Goal: Information Seeking & Learning: Compare options

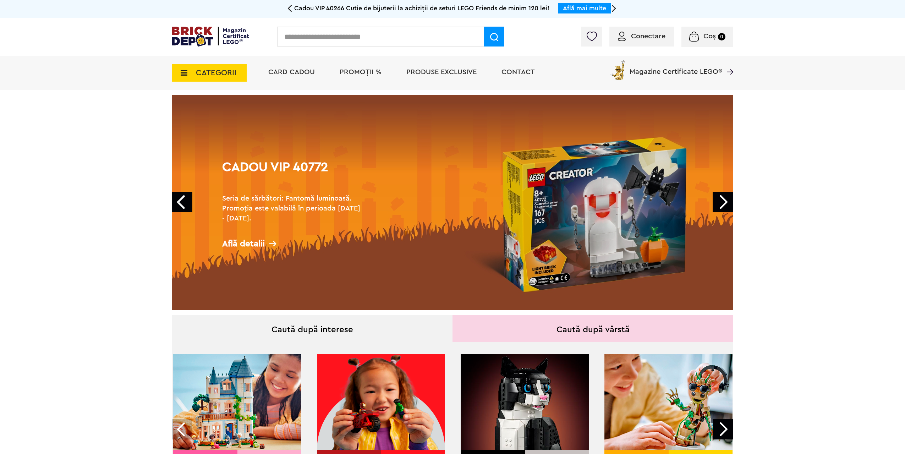
click at [198, 74] on span "CATEGORII" at bounding box center [216, 73] width 40 height 8
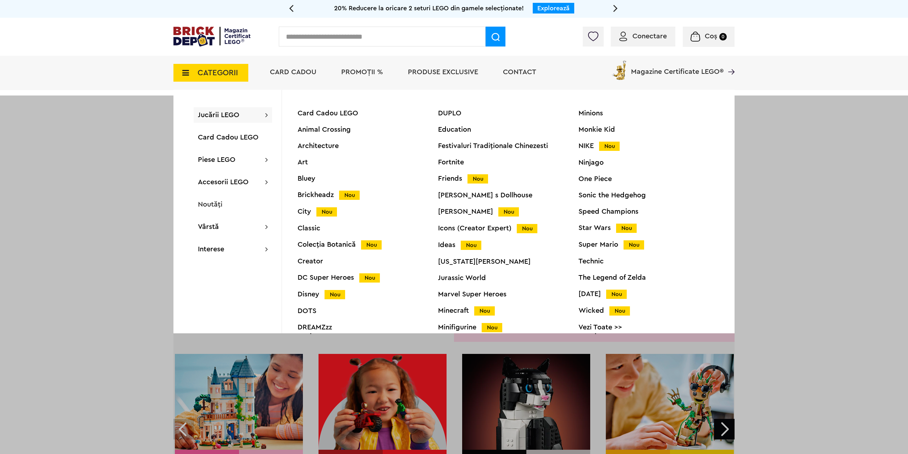
click at [595, 261] on div "Technic" at bounding box center [649, 261] width 140 height 7
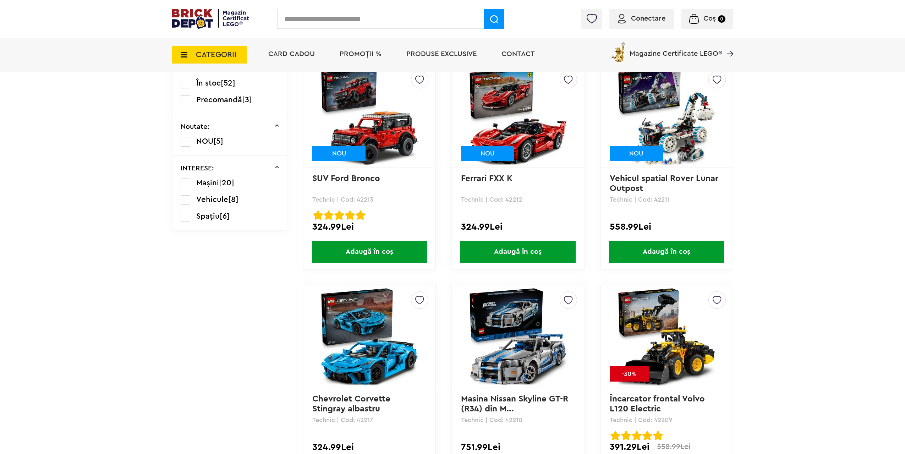
scroll to position [330, 0]
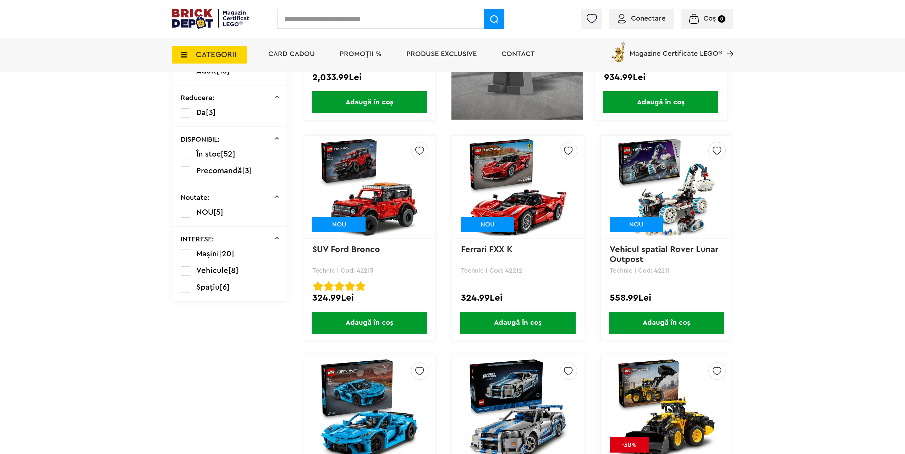
click at [656, 206] on img at bounding box center [665, 186] width 99 height 99
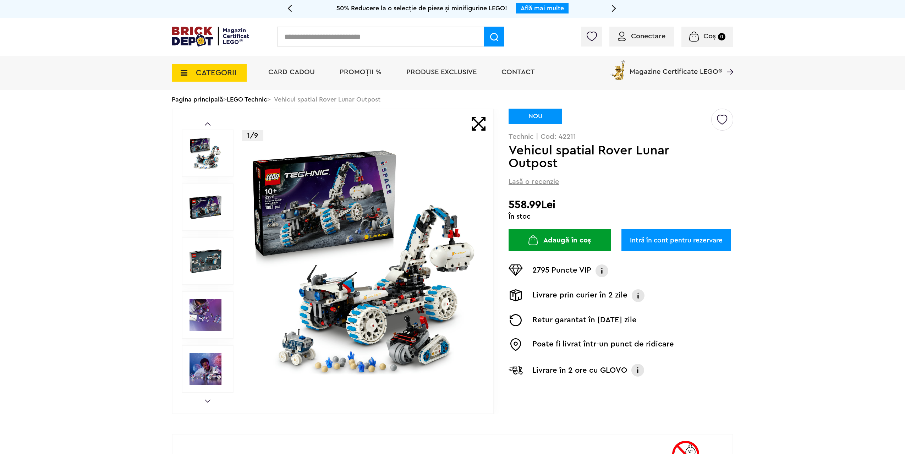
click at [189, 72] on span "CATEGORII" at bounding box center [209, 73] width 75 height 18
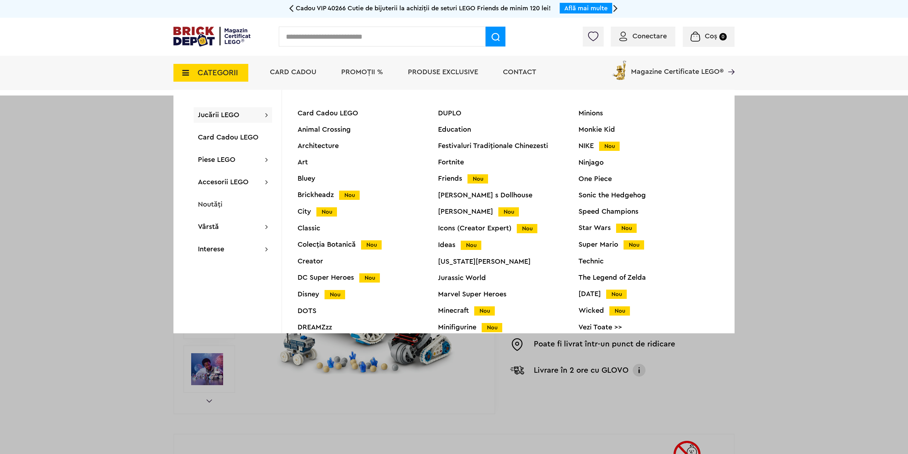
click at [589, 261] on div "Technic" at bounding box center [649, 261] width 140 height 7
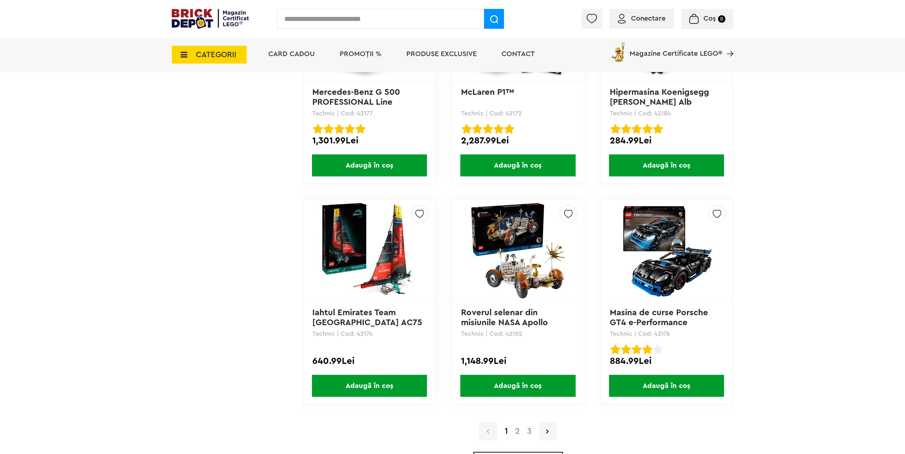
scroll to position [1951, 0]
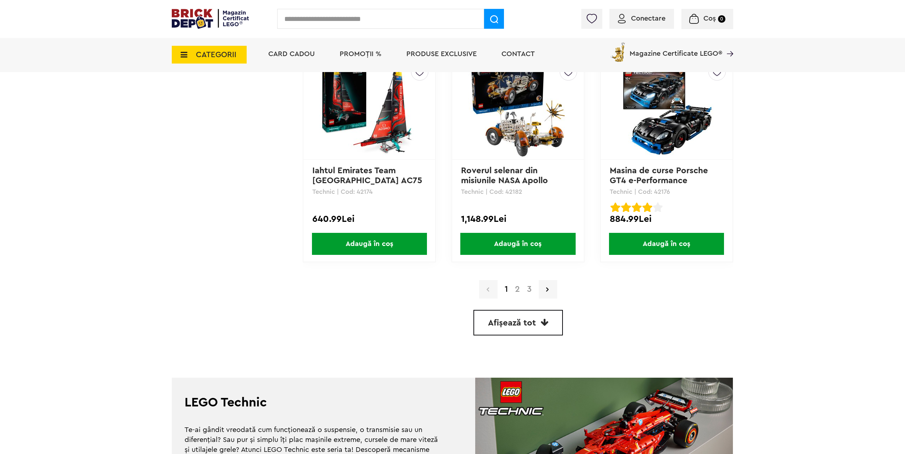
click at [517, 288] on link "2" at bounding box center [517, 289] width 12 height 9
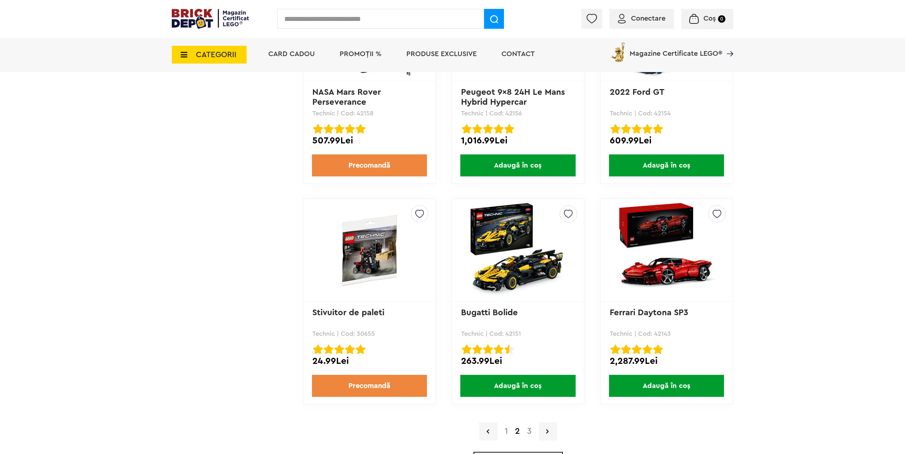
scroll to position [1915, 0]
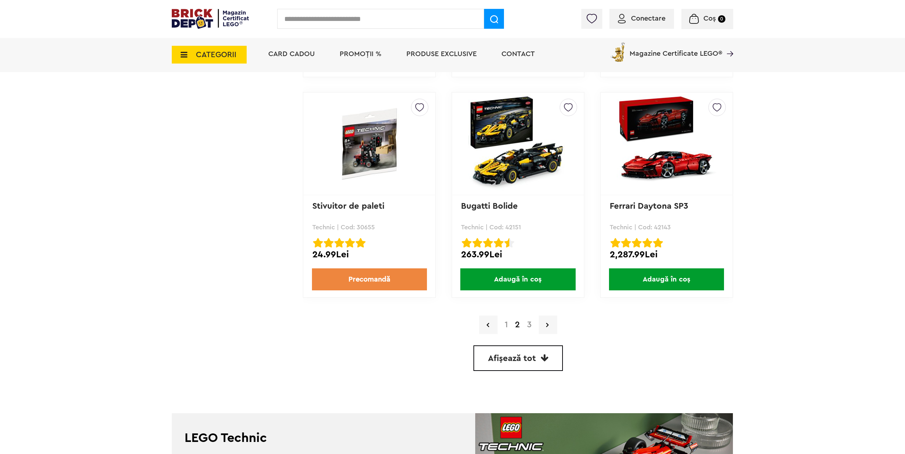
click at [531, 324] on link "3" at bounding box center [529, 324] width 12 height 9
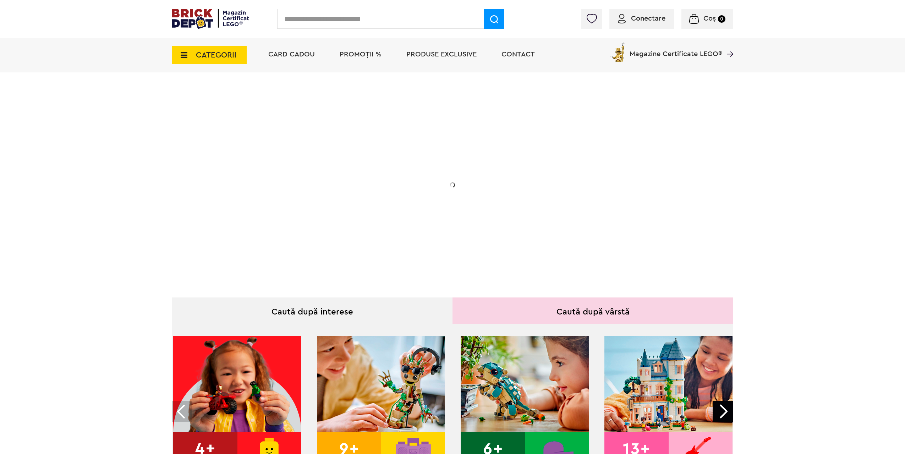
click at [222, 51] on span "CATEGORII" at bounding box center [216, 55] width 40 height 8
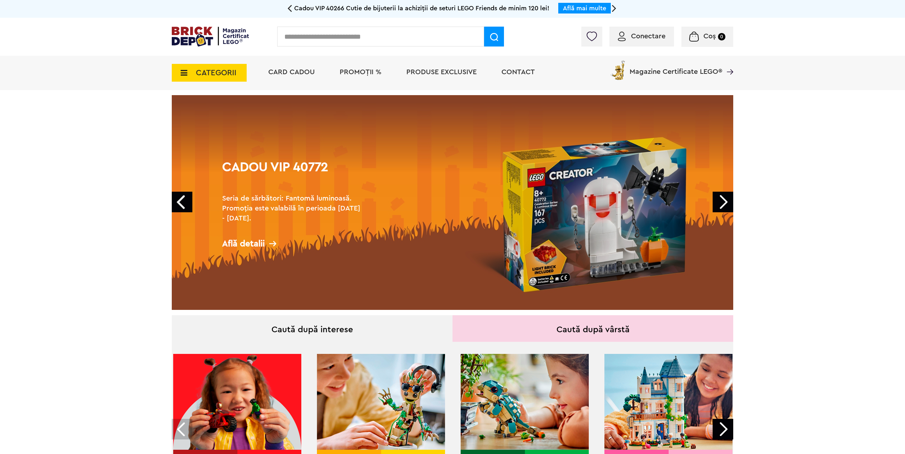
click at [218, 69] on span "CATEGORII" at bounding box center [216, 73] width 40 height 8
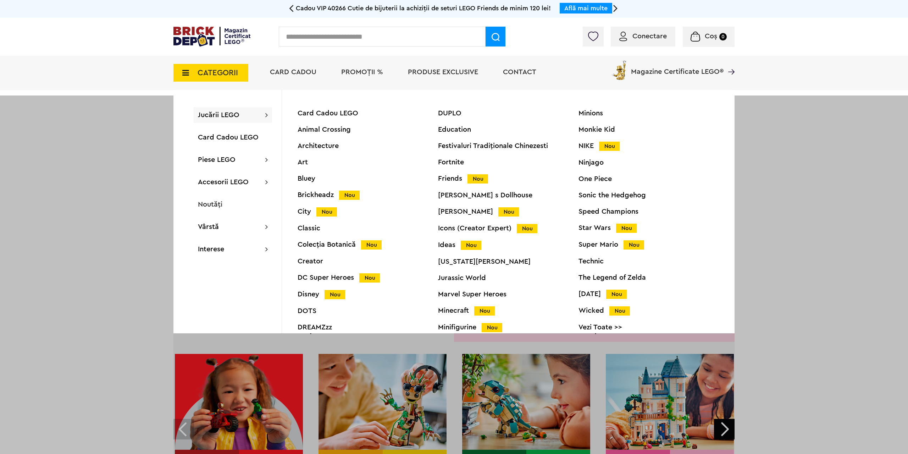
click at [308, 211] on div "City Nou" at bounding box center [368, 211] width 140 height 7
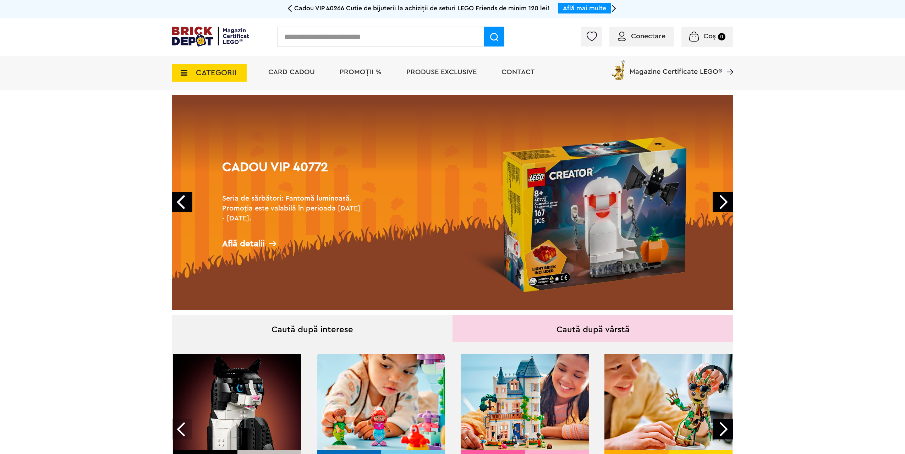
click at [210, 69] on span "CATEGORII" at bounding box center [216, 73] width 40 height 8
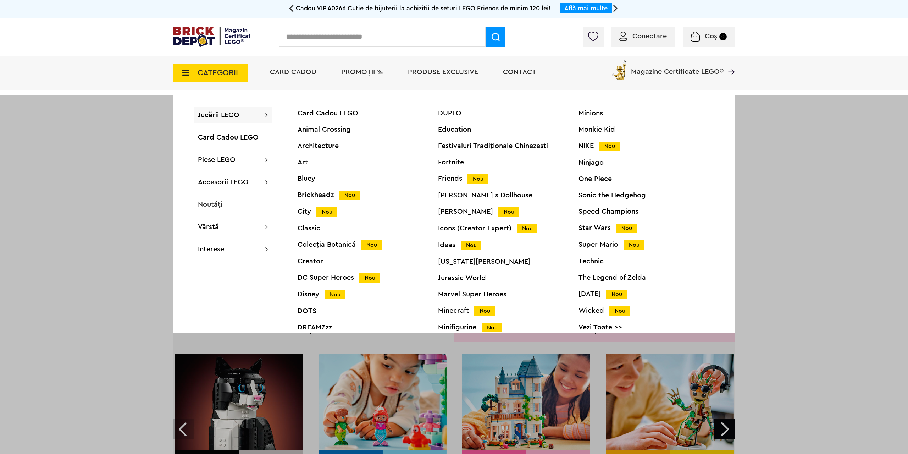
click at [309, 209] on div "City Nou" at bounding box center [368, 211] width 140 height 7
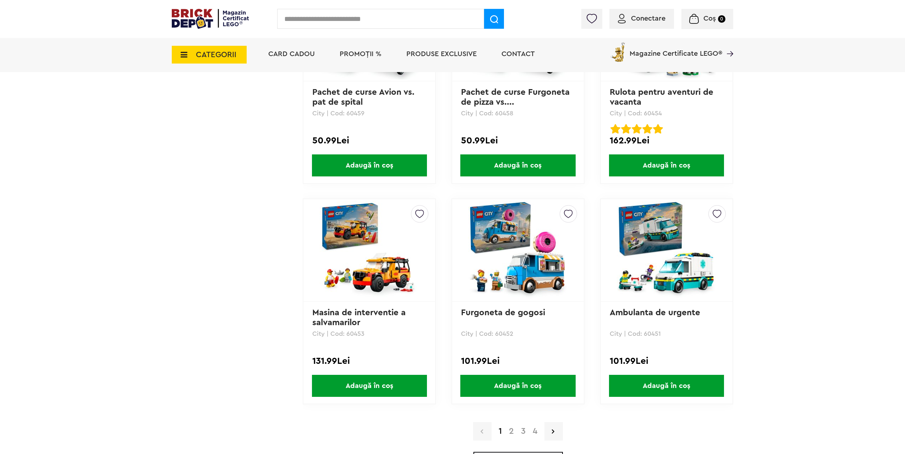
scroll to position [1951, 0]
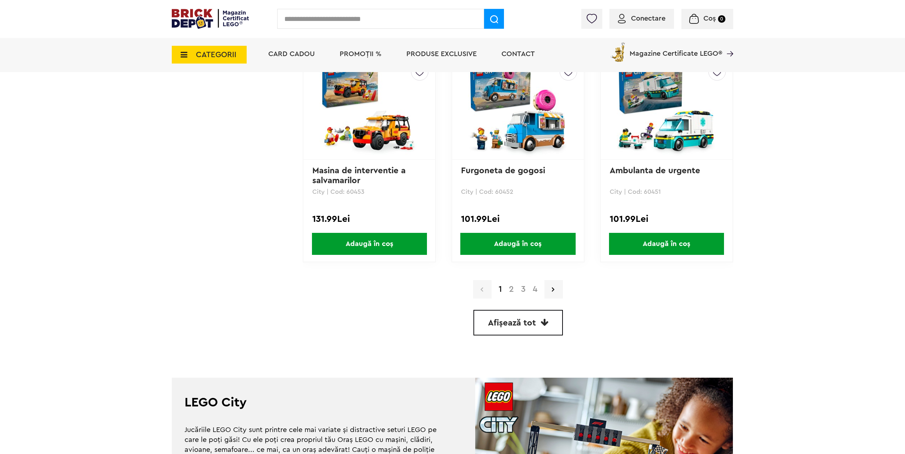
click at [513, 291] on link "2" at bounding box center [511, 289] width 12 height 9
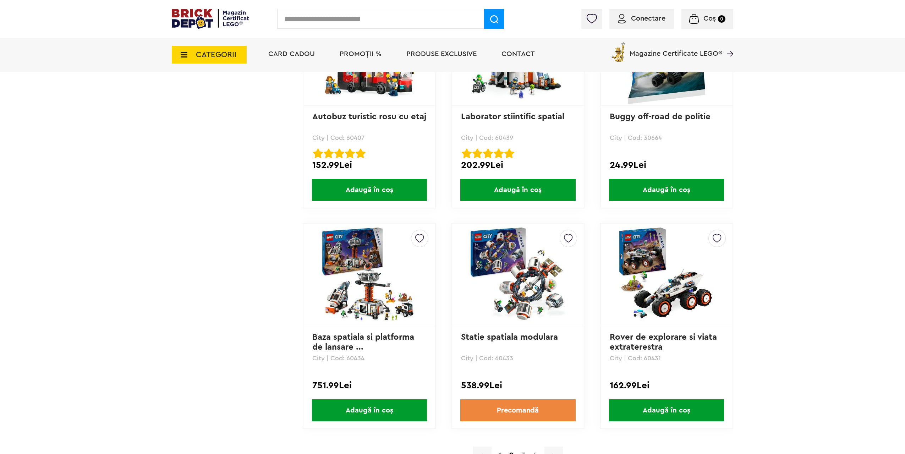
scroll to position [1926, 0]
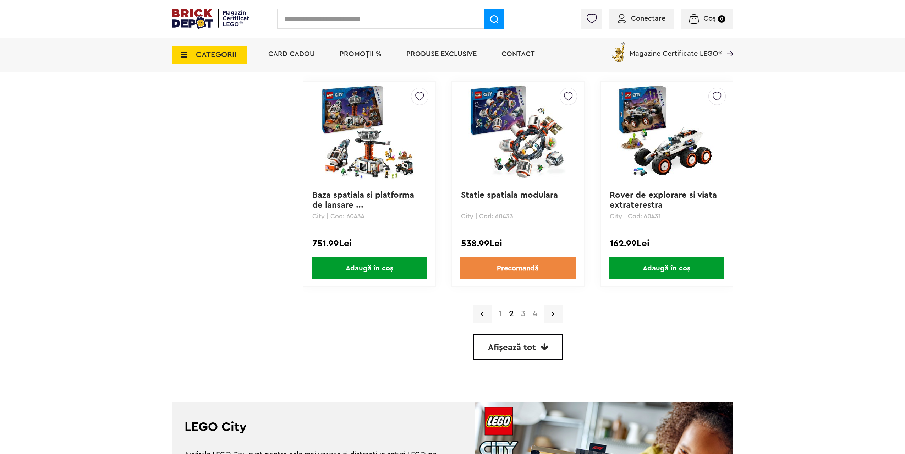
click at [529, 348] on span "Afișează tot" at bounding box center [512, 347] width 48 height 9
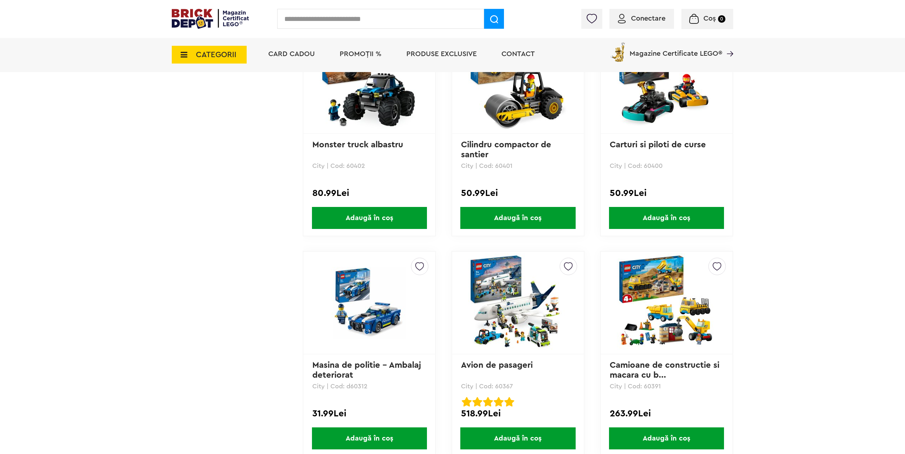
scroll to position [5025, 0]
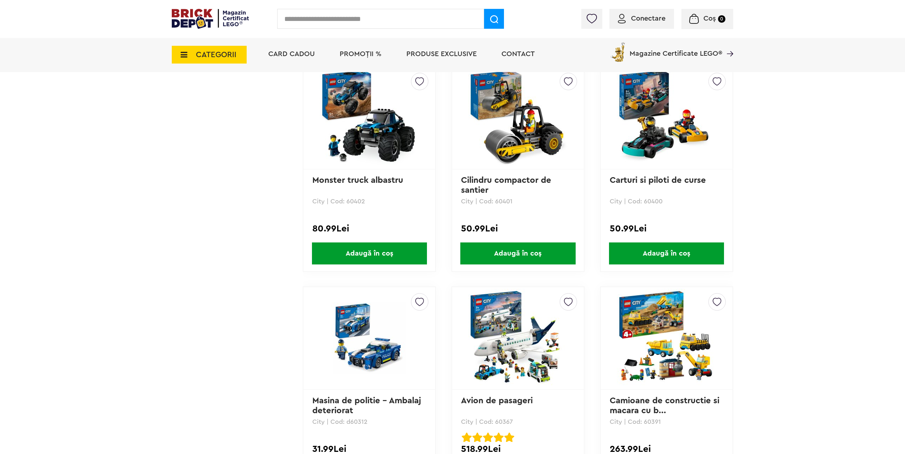
click at [187, 51] on span "CATEGORII" at bounding box center [209, 55] width 75 height 18
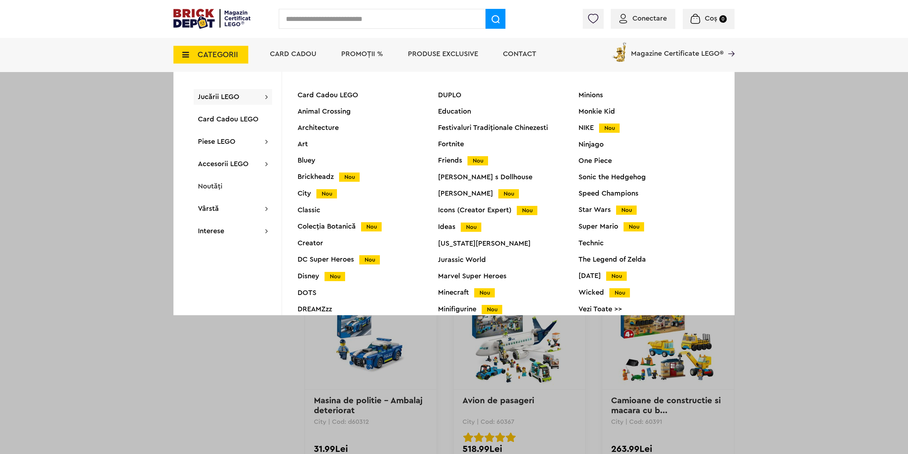
click at [310, 243] on div "Creator" at bounding box center [368, 242] width 140 height 7
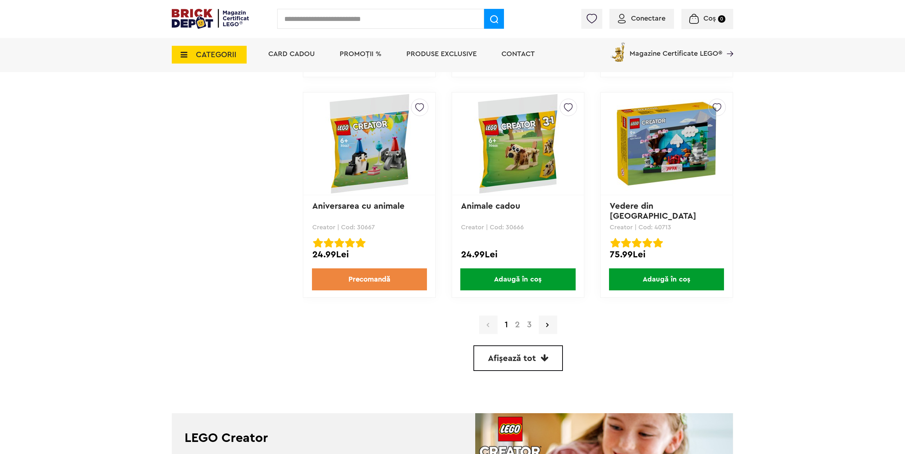
scroll to position [2057, 0]
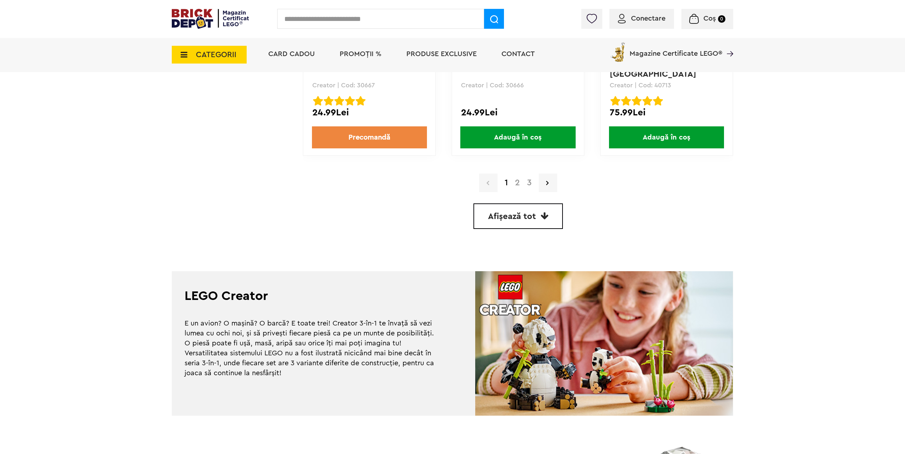
click at [516, 180] on link "2" at bounding box center [517, 182] width 12 height 9
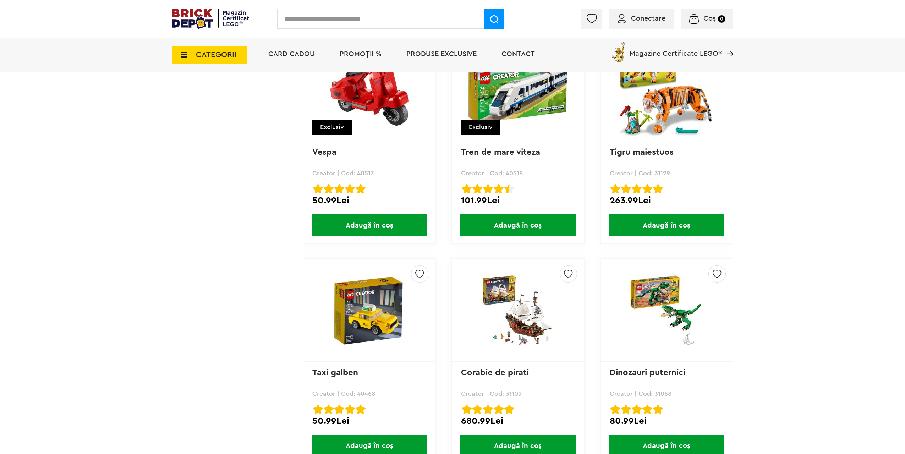
scroll to position [1891, 0]
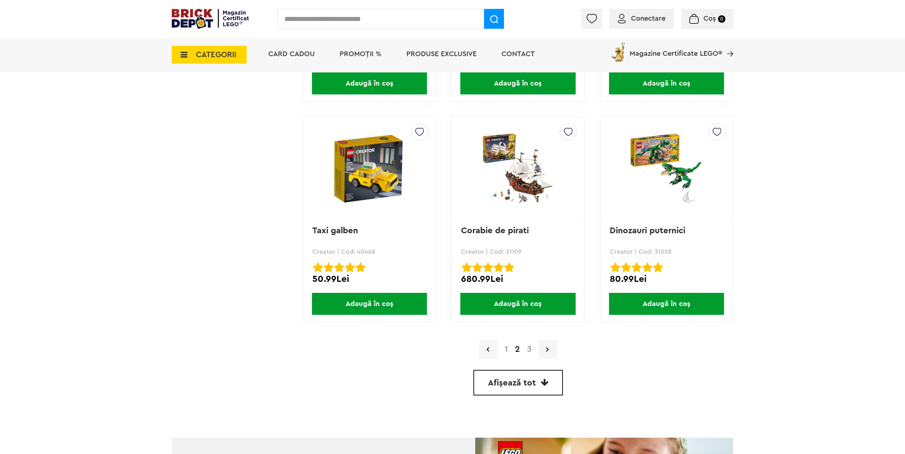
click at [529, 380] on span "Afișează tot" at bounding box center [512, 382] width 48 height 9
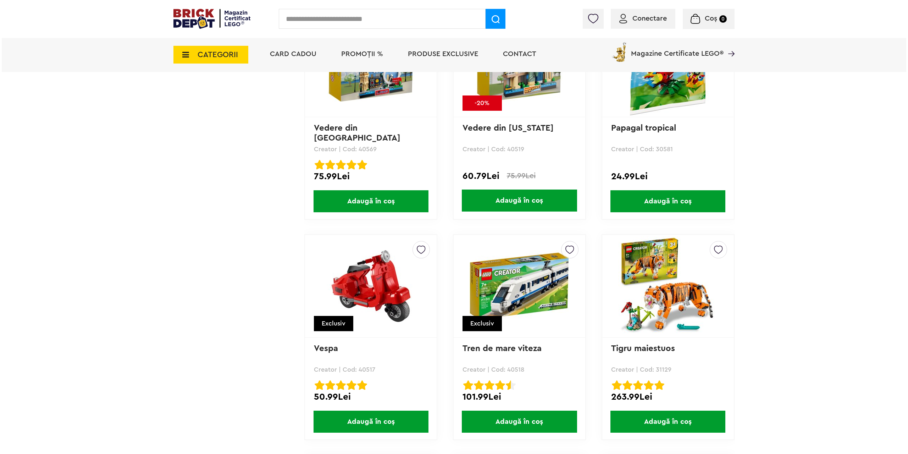
scroll to position [3500, 0]
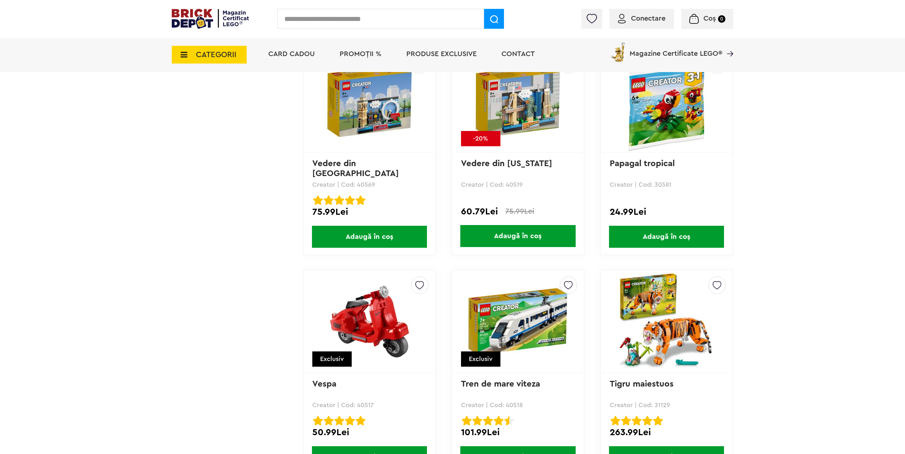
click at [393, 15] on input "text" at bounding box center [380, 19] width 207 height 20
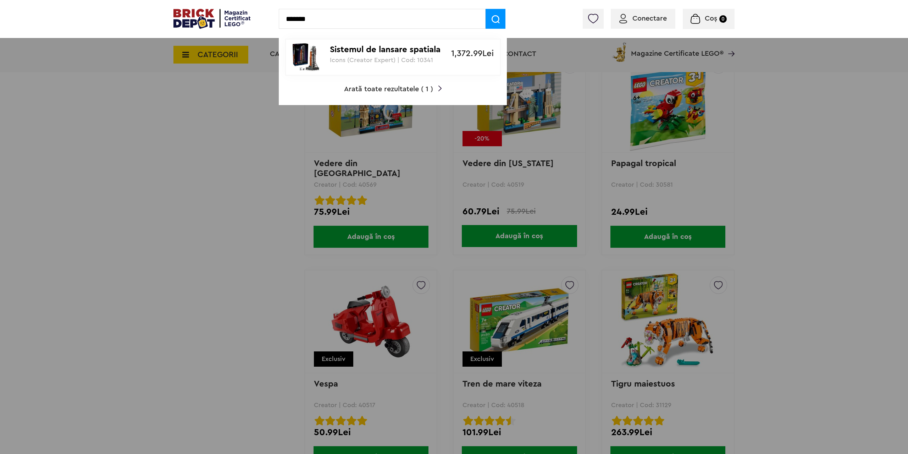
type input "*******"
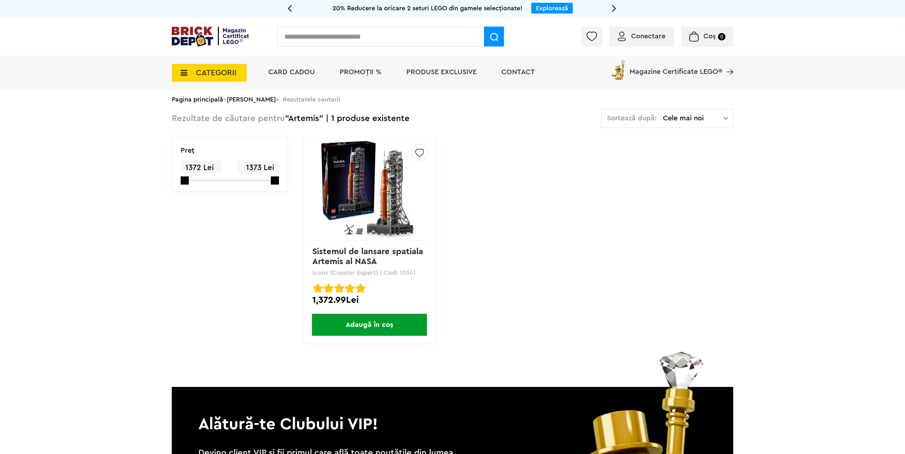
click at [366, 207] on img at bounding box center [369, 188] width 99 height 99
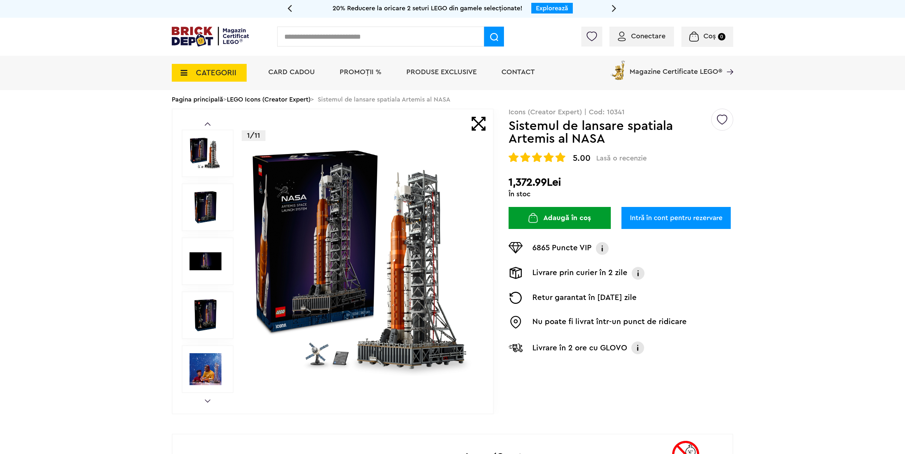
click at [260, 98] on link "LEGO Icons (Creator Expert)" at bounding box center [269, 99] width 84 height 6
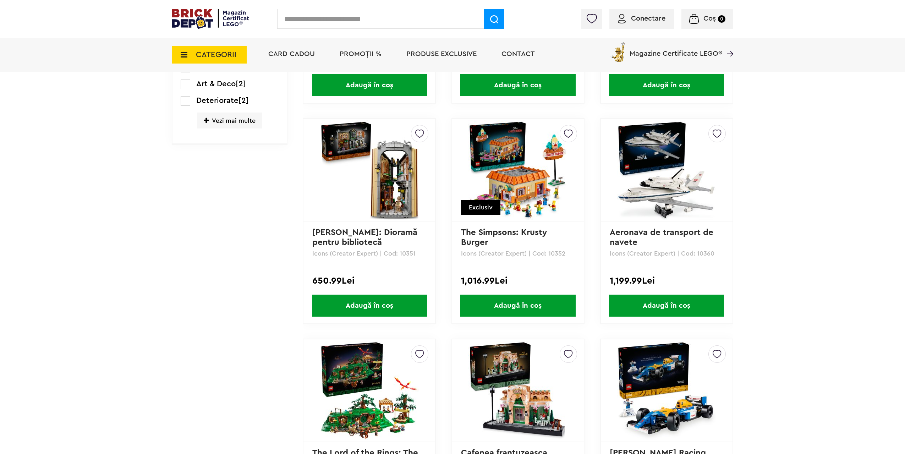
scroll to position [532, 0]
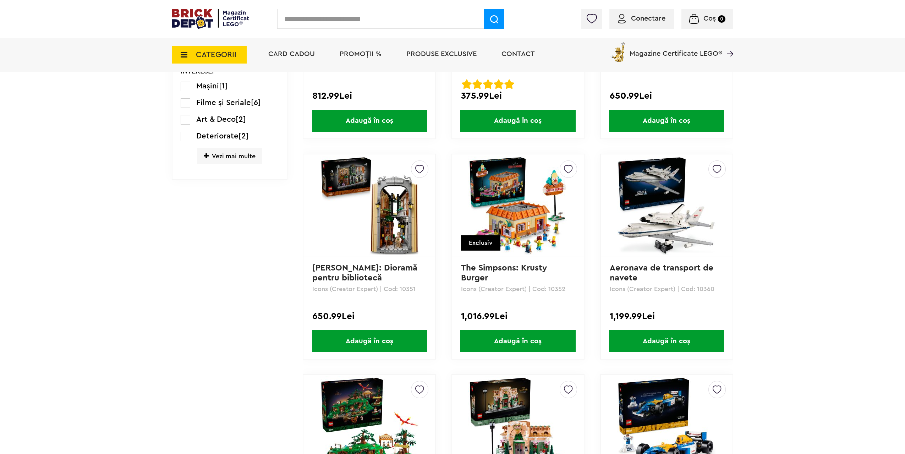
click at [680, 190] on img at bounding box center [665, 205] width 99 height 99
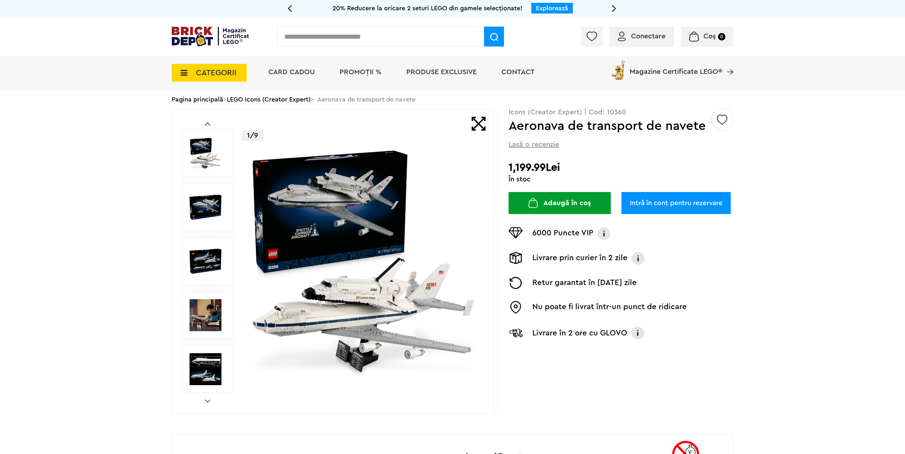
click at [112, 35] on div "Conectare Coș 0" at bounding box center [452, 37] width 905 height 38
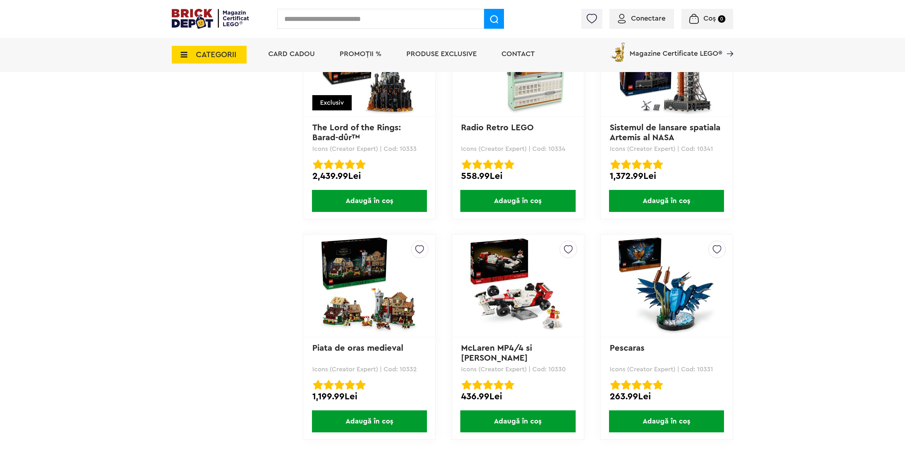
scroll to position [1915, 0]
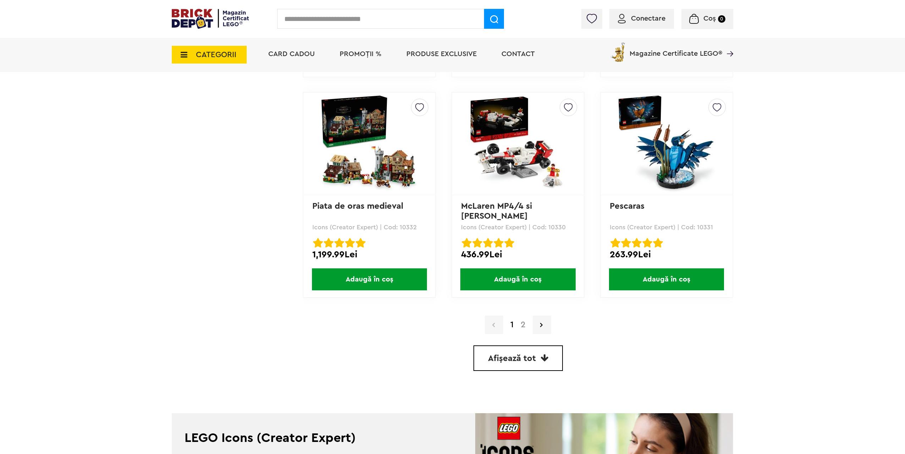
click at [524, 323] on link "2" at bounding box center [523, 324] width 12 height 9
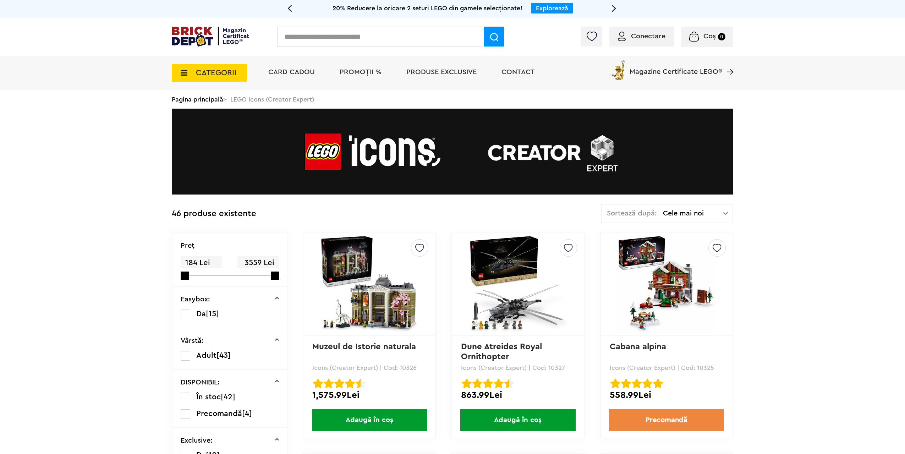
click at [115, 43] on div "Conectare Coș 0" at bounding box center [452, 37] width 905 height 38
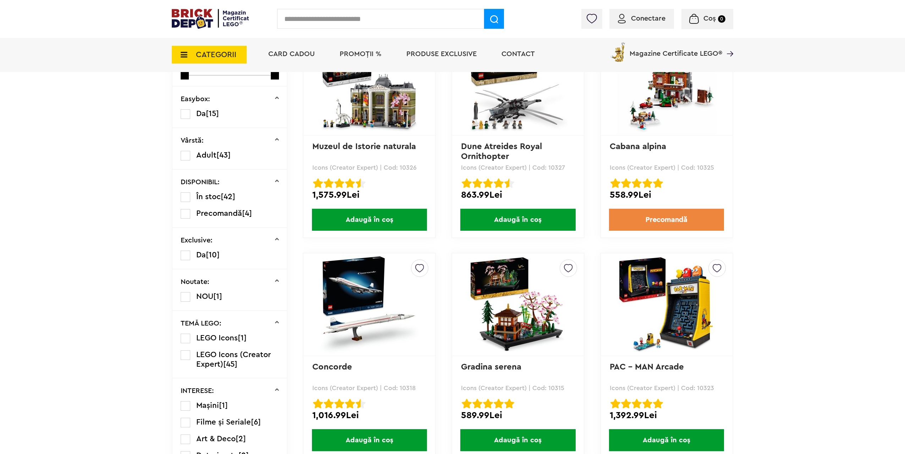
scroll to position [284, 0]
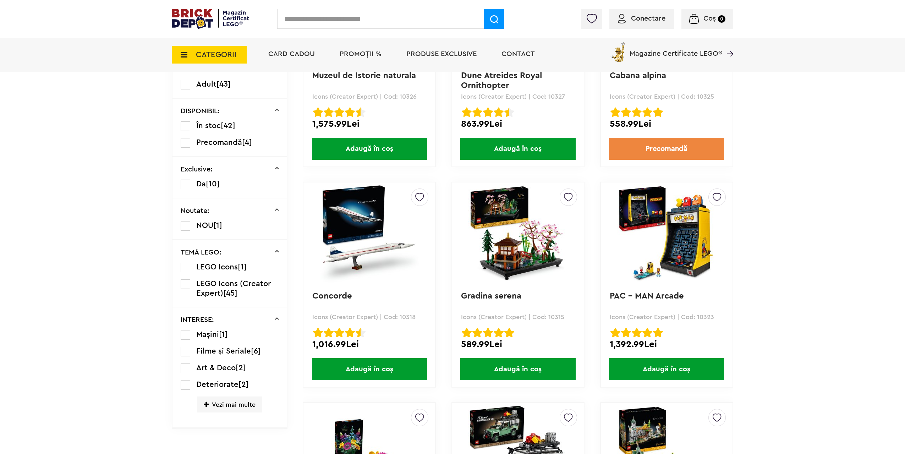
click at [377, 253] on img at bounding box center [369, 233] width 99 height 99
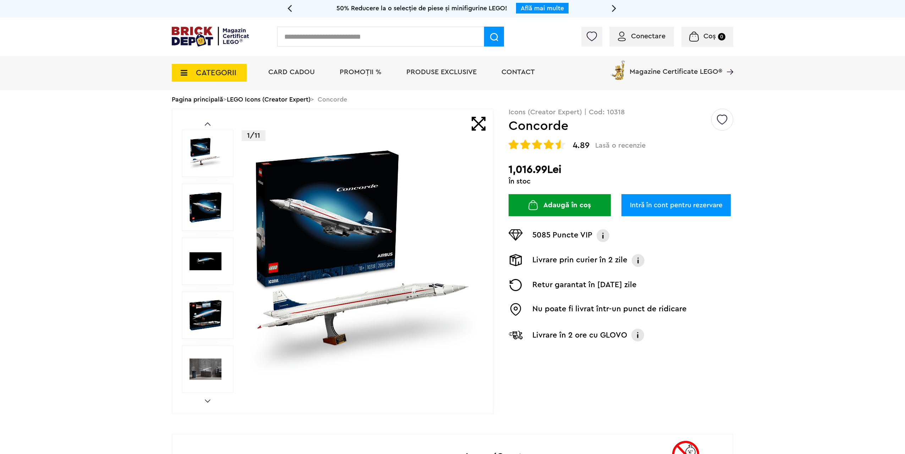
click at [107, 43] on div "Conectare Coș 0" at bounding box center [452, 37] width 905 height 38
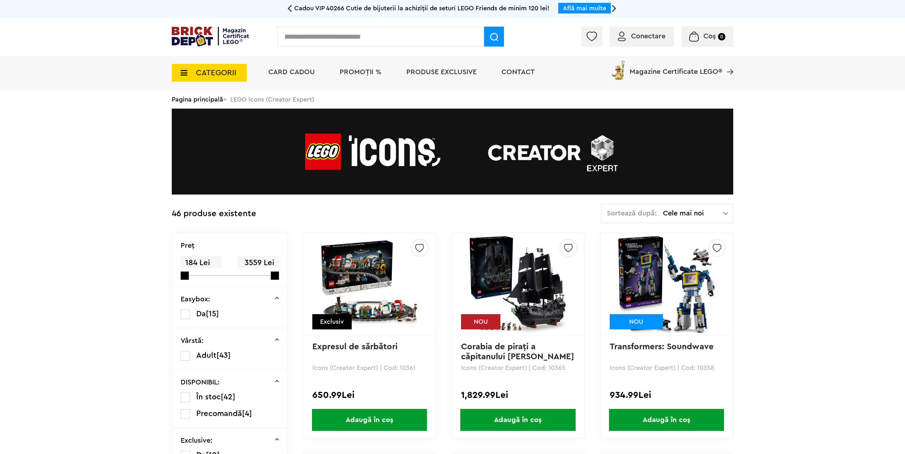
click at [678, 296] on img at bounding box center [665, 283] width 99 height 99
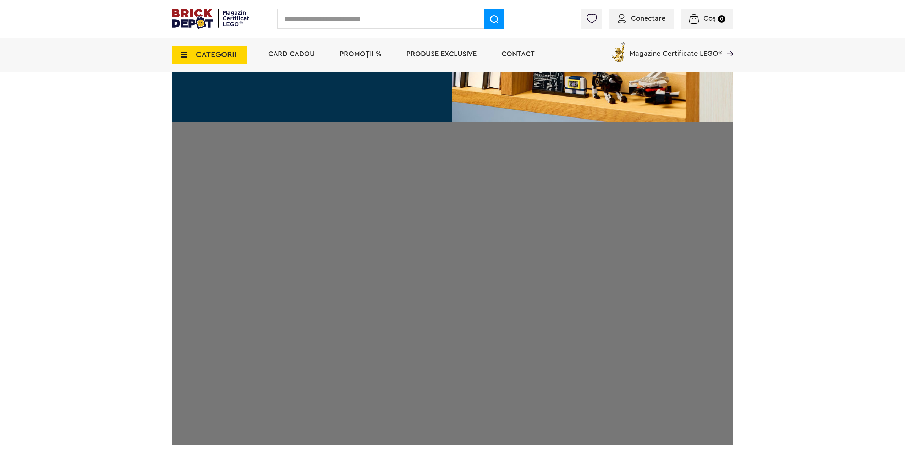
scroll to position [1312, 0]
